Goal: Find specific page/section: Find specific page/section

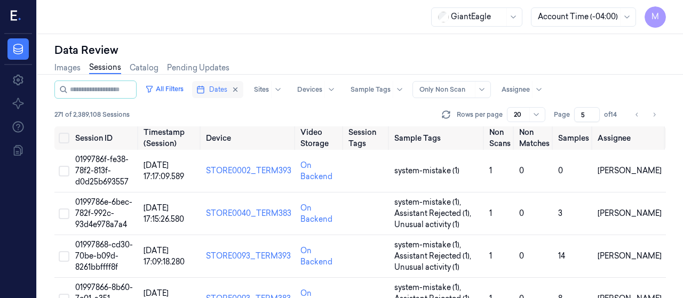
click at [241, 90] on button "Dates" at bounding box center [217, 89] width 51 height 17
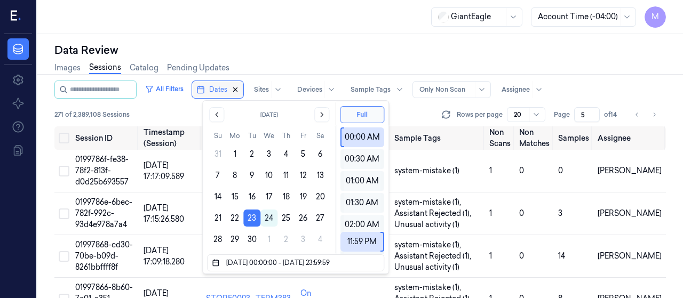
click at [237, 88] on icon "button" at bounding box center [236, 90] width 4 height 4
type input "1"
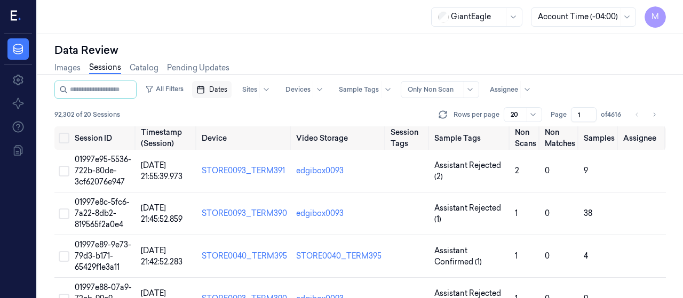
click at [227, 90] on span "Dates" at bounding box center [218, 90] width 18 height 10
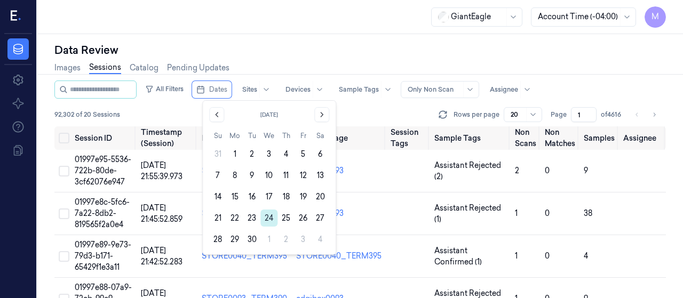
click at [264, 217] on button "24" at bounding box center [268, 218] width 17 height 17
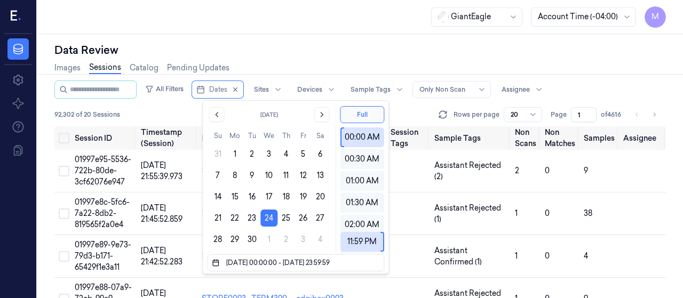
click at [320, 43] on div "Data Review" at bounding box center [360, 50] width 612 height 15
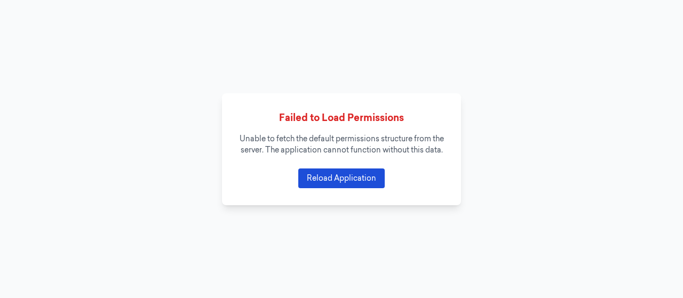
click at [316, 184] on button "Reload Application" at bounding box center [341, 179] width 86 height 20
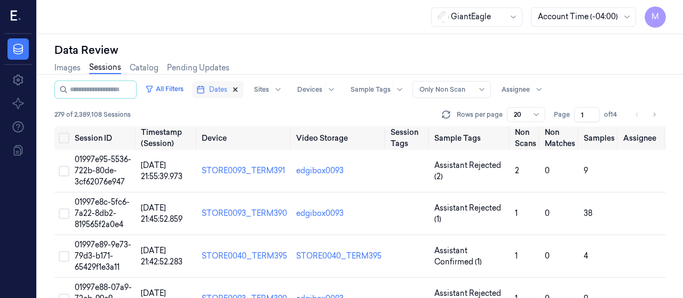
click at [237, 90] on icon "button" at bounding box center [236, 90] width 4 height 4
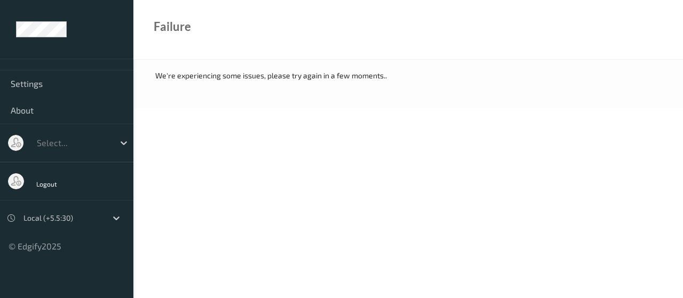
click at [203, 77] on div "We're experiencing some issues, please try again in a few moments.." at bounding box center [408, 75] width 506 height 11
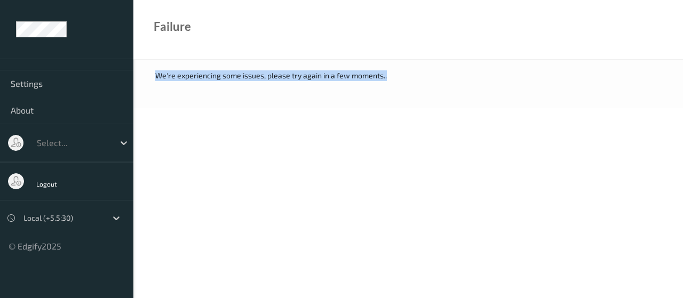
click at [203, 77] on div "We're experiencing some issues, please try again in a few moments.." at bounding box center [408, 75] width 506 height 11
click at [292, 168] on body "Settings About Select... Logout Local (+5.5:30) © Edgify 2025 New Dashboard Exp…" at bounding box center [341, 149] width 683 height 298
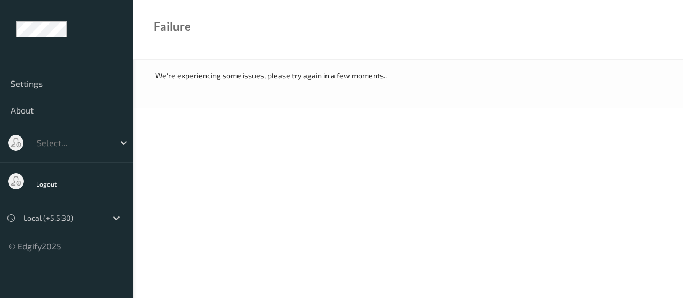
click at [202, 76] on div "We're experiencing some issues, please try again in a few moments.." at bounding box center [408, 75] width 506 height 11
click at [255, 125] on body "Settings About Select... Logout Local (+5.5:30) © Edgify 2025 New Dashboard Exp…" at bounding box center [341, 149] width 683 height 298
drag, startPoint x: 266, startPoint y: 74, endPoint x: 408, endPoint y: 76, distance: 142.0
click at [408, 76] on div "We're experiencing some issues, please try again in a few moments.." at bounding box center [408, 75] width 506 height 11
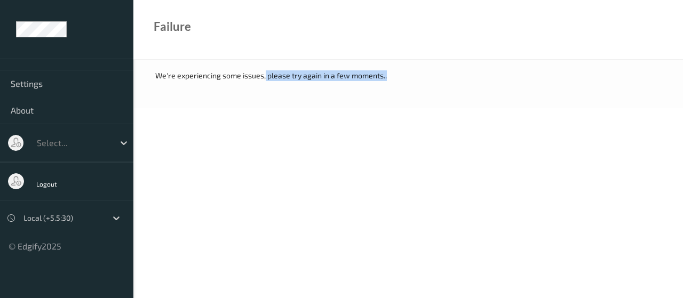
click at [362, 76] on div "We're experiencing some issues, please try again in a few moments.." at bounding box center [408, 75] width 506 height 11
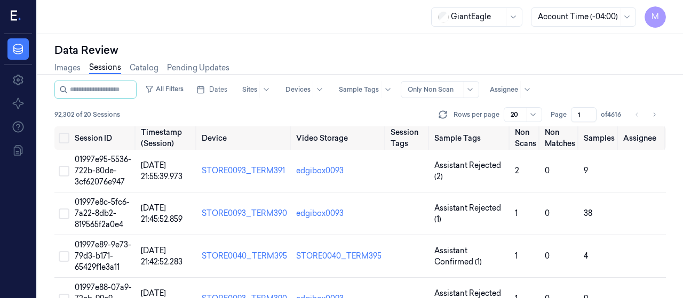
click at [309, 25] on div "GiantEagle Account Time (-04:00) M" at bounding box center [360, 17] width 646 height 34
click at [363, 27] on div "GiantEagle Account Time (-04:00) M" at bounding box center [360, 17] width 646 height 34
click at [581, 55] on div "Data Review" at bounding box center [360, 50] width 612 height 15
click at [554, 73] on div "Images Sessions Catalog Pending Updates" at bounding box center [360, 69] width 612 height 23
